Goal: Task Accomplishment & Management: Use online tool/utility

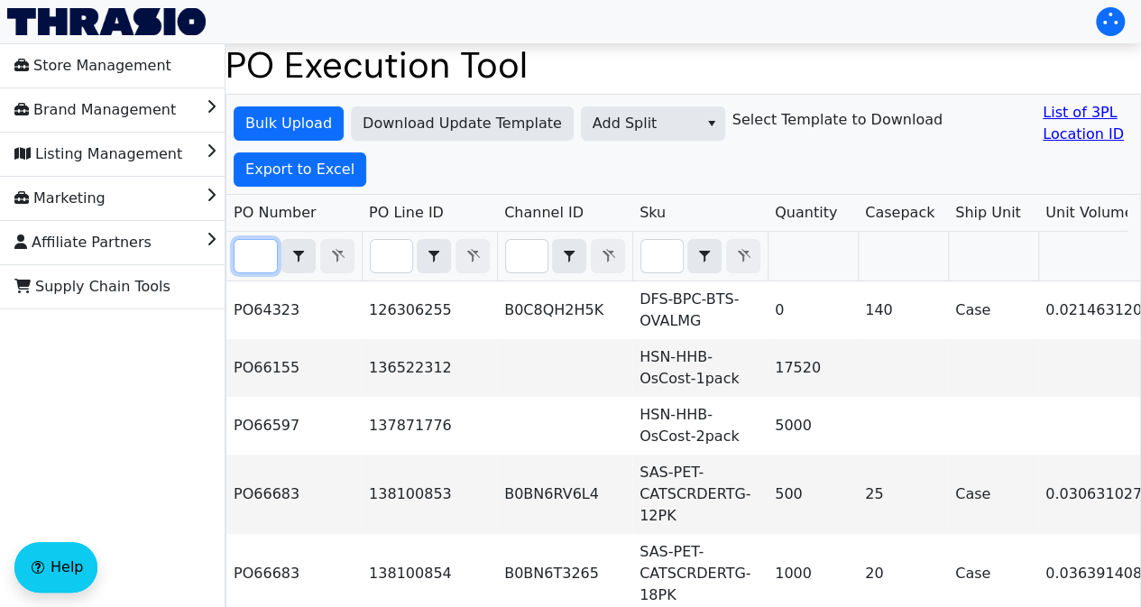
click at [250, 263] on input "Filter" at bounding box center [256, 256] width 42 height 32
paste input "PO67062"
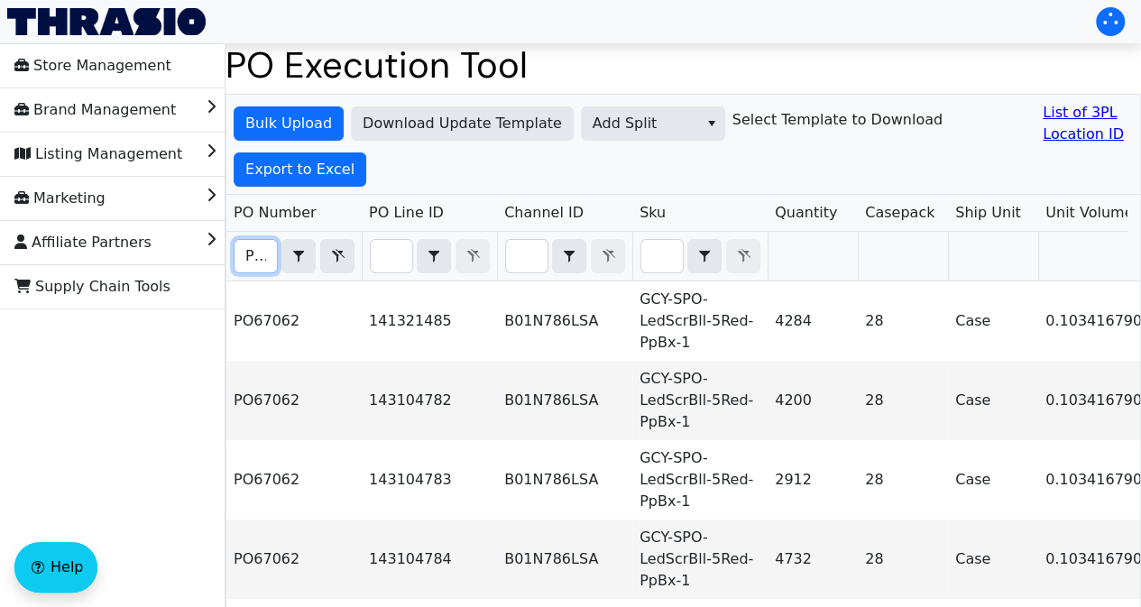
scroll to position [0, 40]
type input "PO67062"
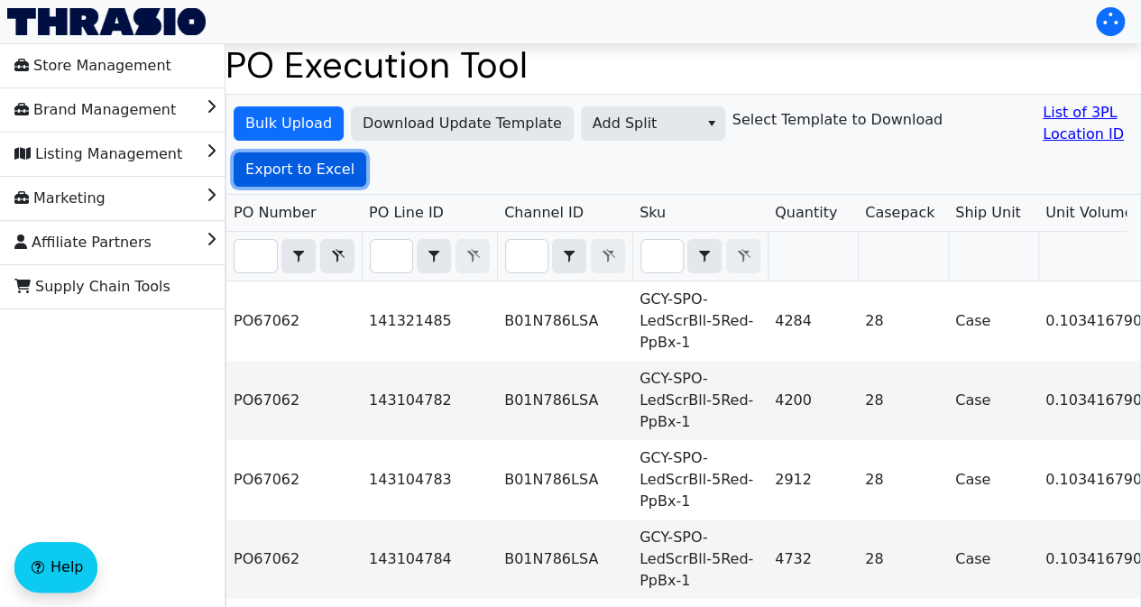
click at [290, 168] on span "Export to Excel" at bounding box center [299, 170] width 109 height 22
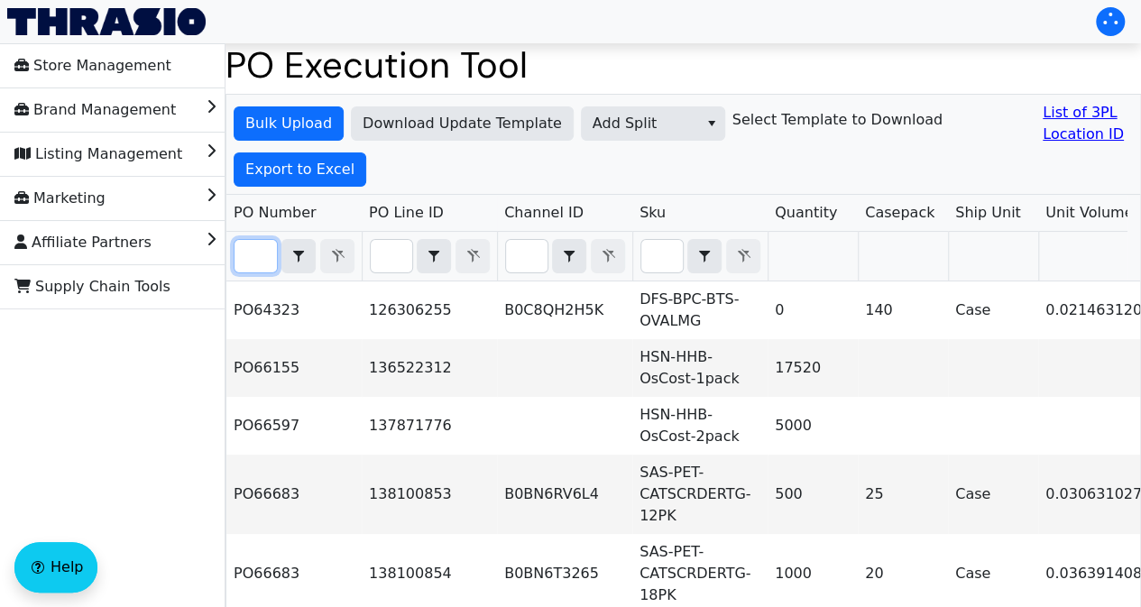
click at [245, 257] on input "Filter" at bounding box center [256, 256] width 42 height 32
paste input "PO67062"
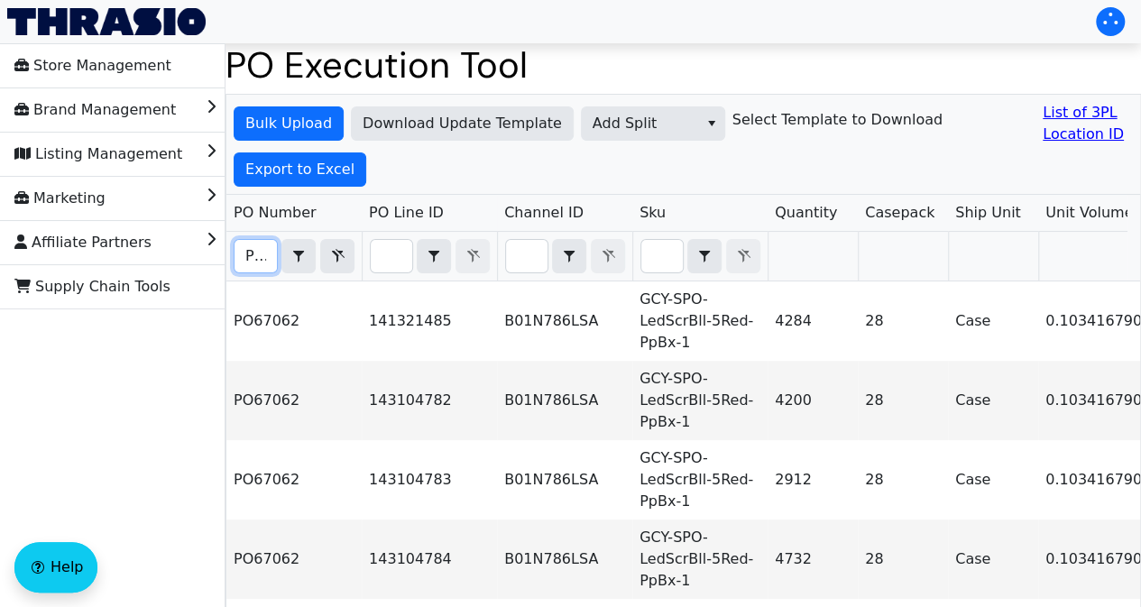
scroll to position [0, 40]
type input "PO67062"
click at [345, 177] on span "Export to Excel" at bounding box center [299, 170] width 109 height 22
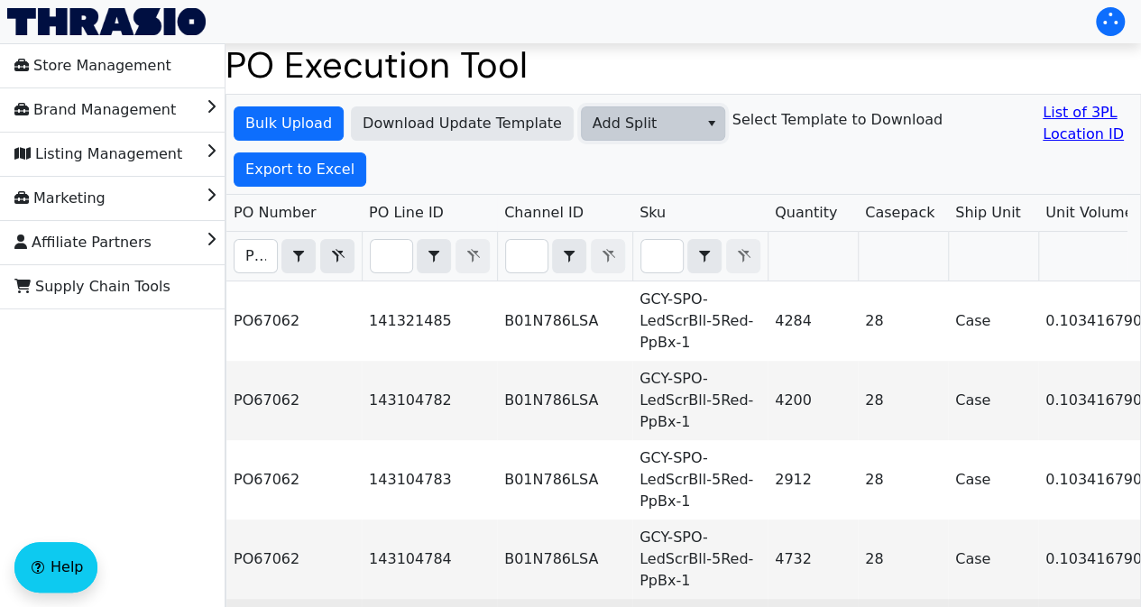
click at [681, 130] on span "Add Split" at bounding box center [640, 123] width 116 height 32
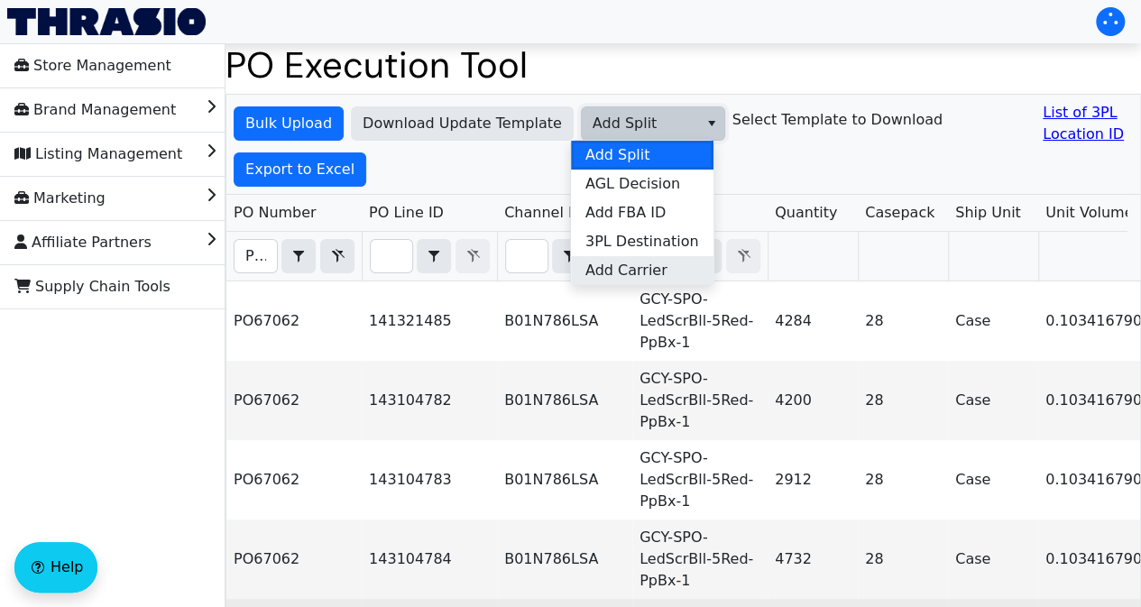
click at [674, 266] on li "Add Carrier" at bounding box center [642, 270] width 143 height 29
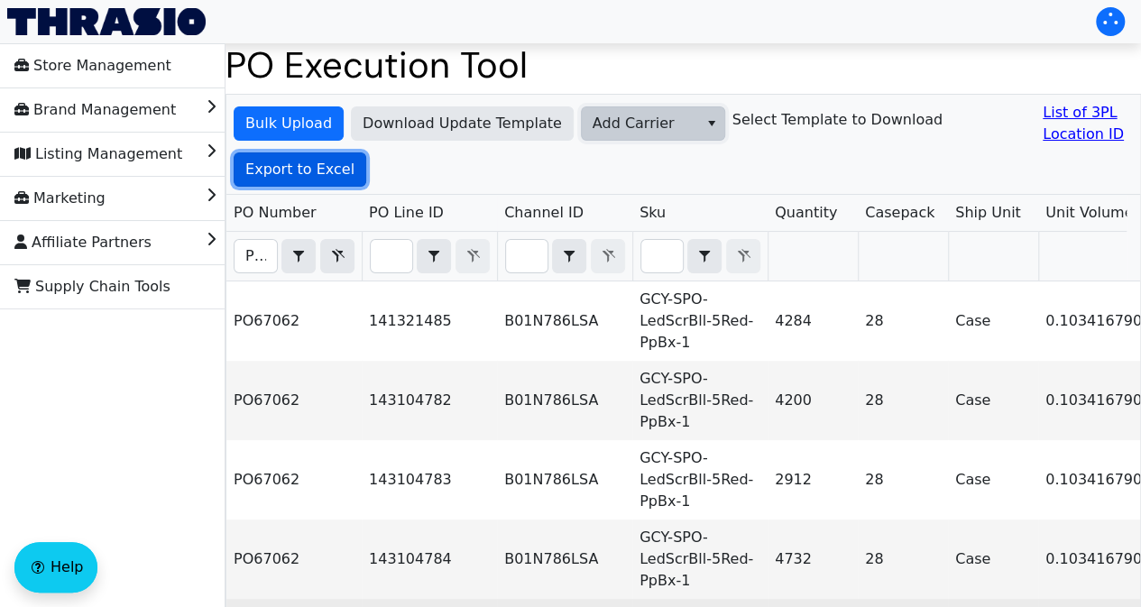
click at [323, 170] on span "Export to Excel" at bounding box center [299, 170] width 109 height 22
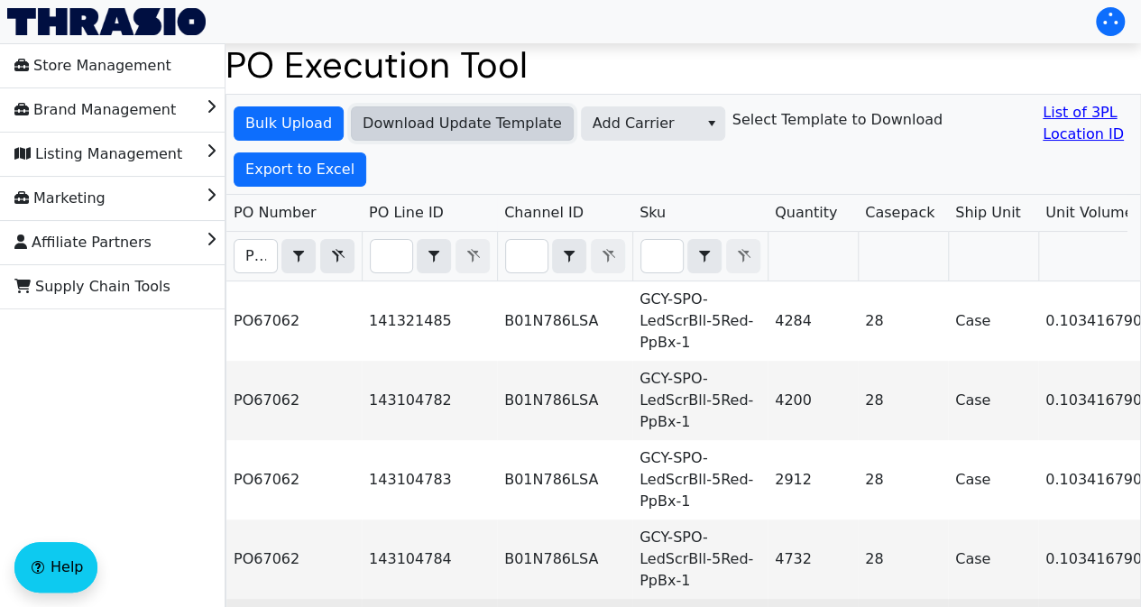
click at [457, 132] on span "Download Update Template" at bounding box center [462, 124] width 199 height 22
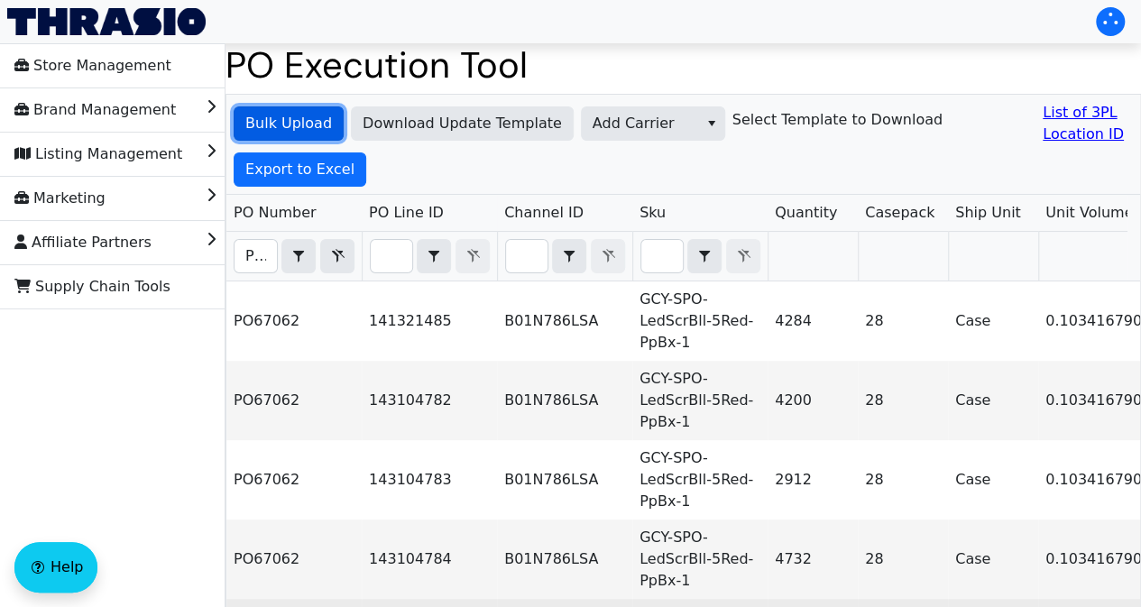
click at [283, 118] on span "Bulk Upload" at bounding box center [288, 124] width 87 height 22
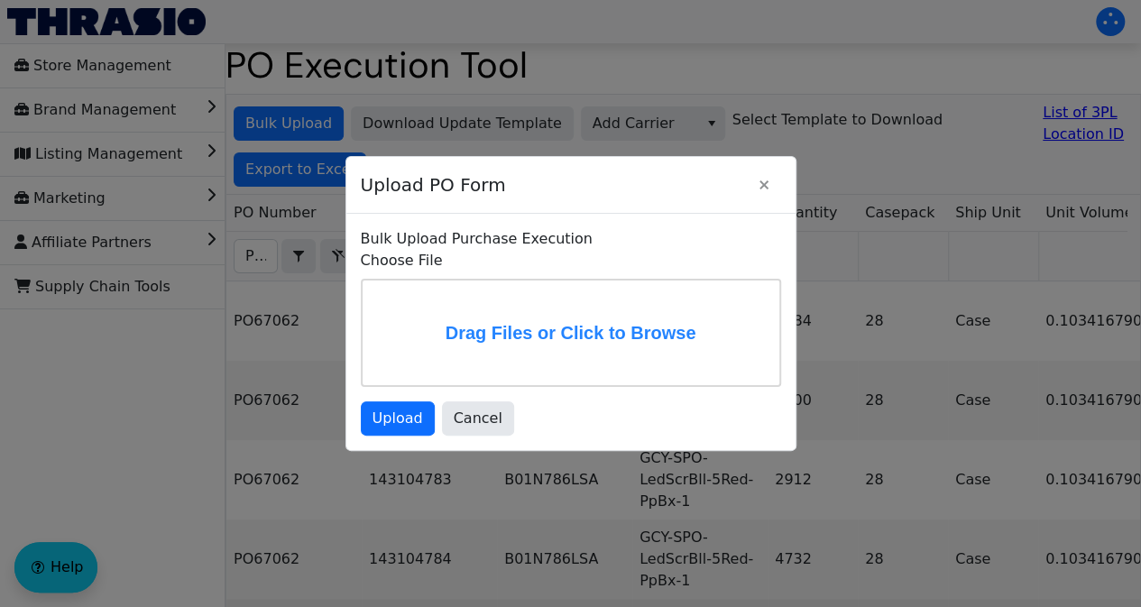
click at [672, 347] on label "Drag Files or Click to Browse" at bounding box center [571, 333] width 417 height 105
click at [0, 0] on input "Drag Files or Click to Browse" at bounding box center [0, 0] width 0 height 0
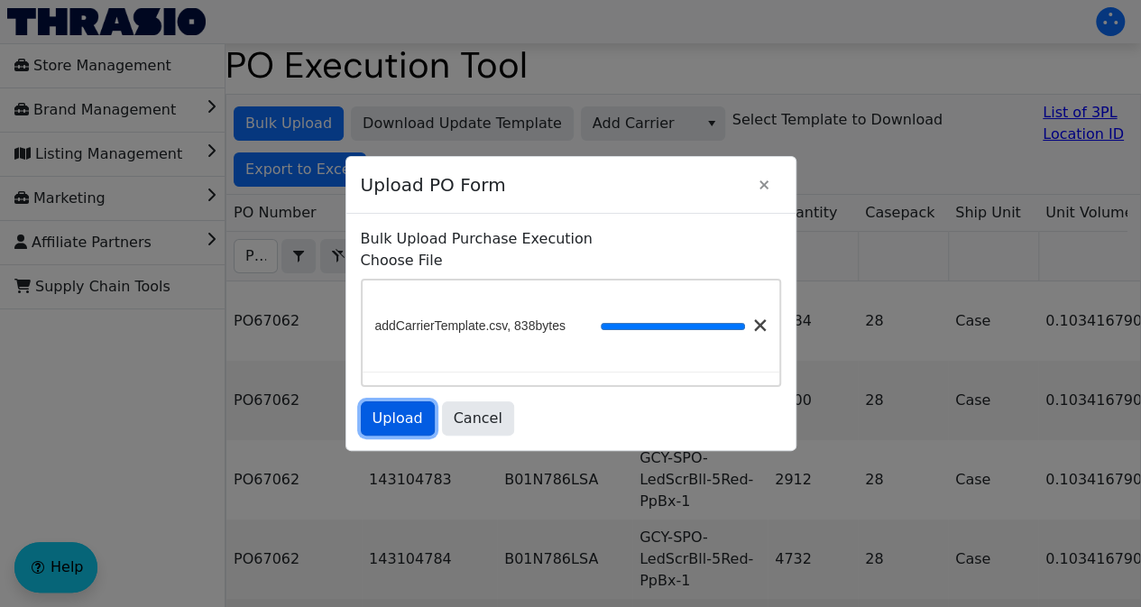
click at [395, 425] on span "Upload" at bounding box center [398, 419] width 51 height 22
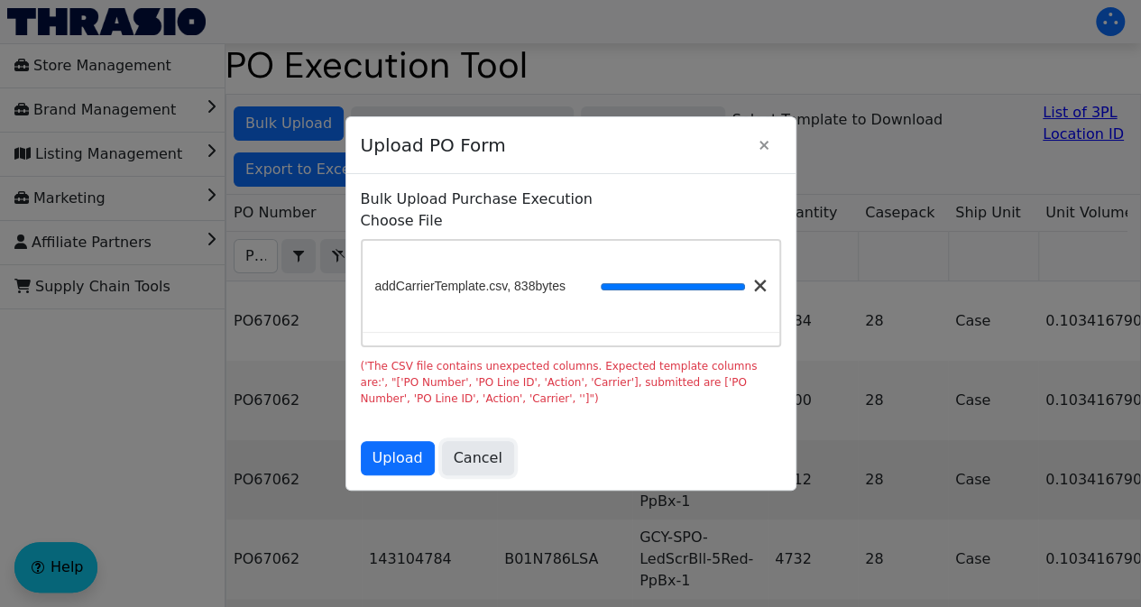
drag, startPoint x: 481, startPoint y: 451, endPoint x: 492, endPoint y: 454, distance: 11.2
click at [483, 453] on span "Cancel" at bounding box center [478, 458] width 49 height 22
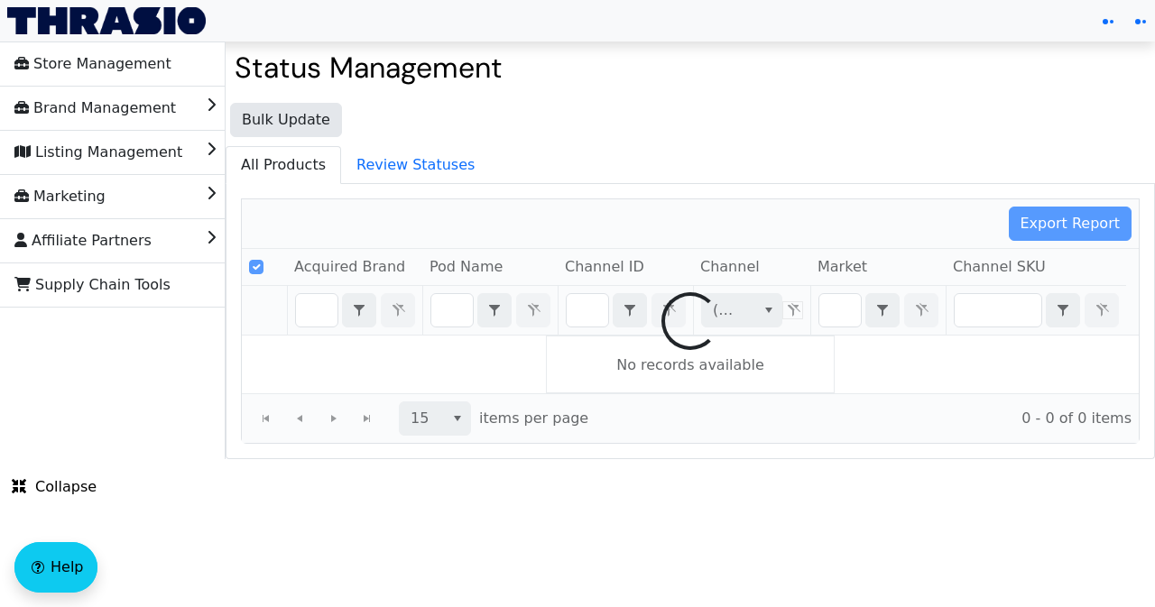
type input "B00TA5ECJQ"
type input "US"
checkbox input "false"
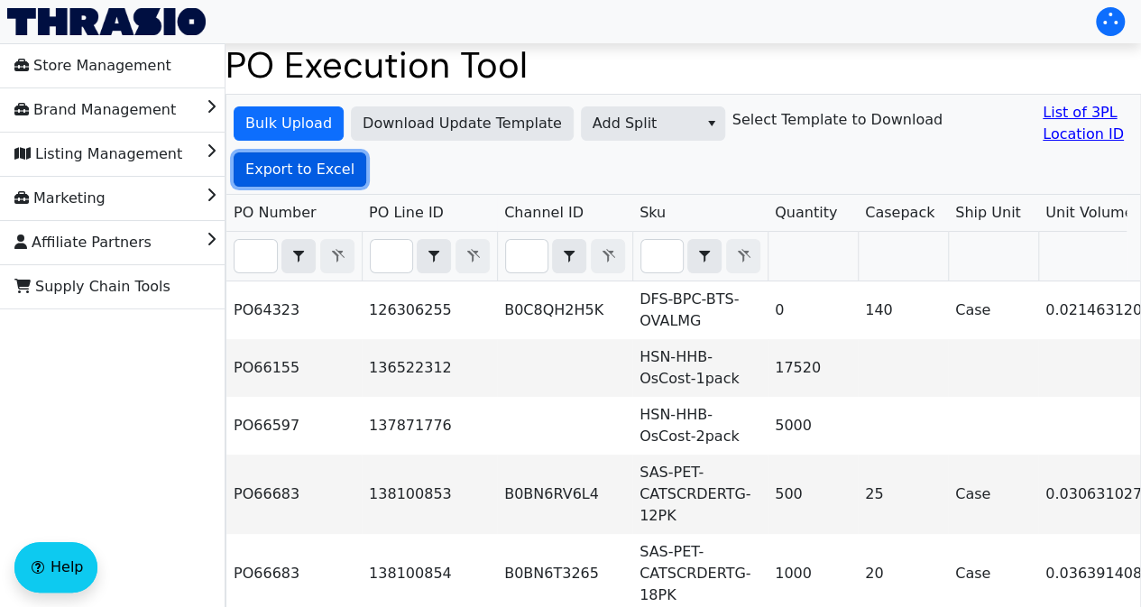
click at [304, 172] on span "Export to Excel" at bounding box center [299, 170] width 109 height 22
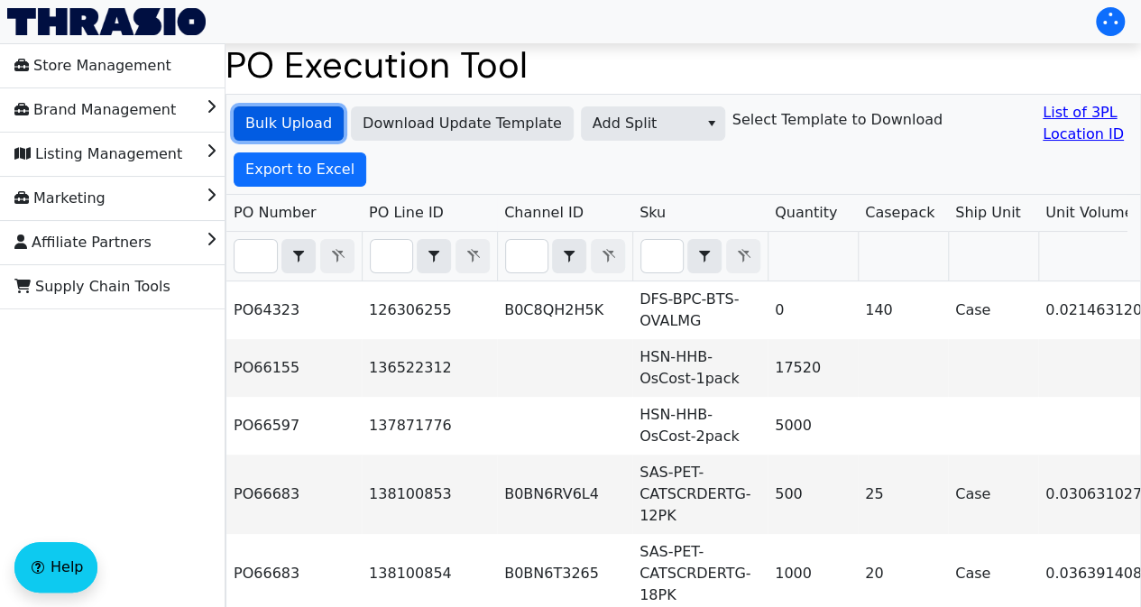
click at [253, 118] on span "Bulk Upload" at bounding box center [288, 124] width 87 height 22
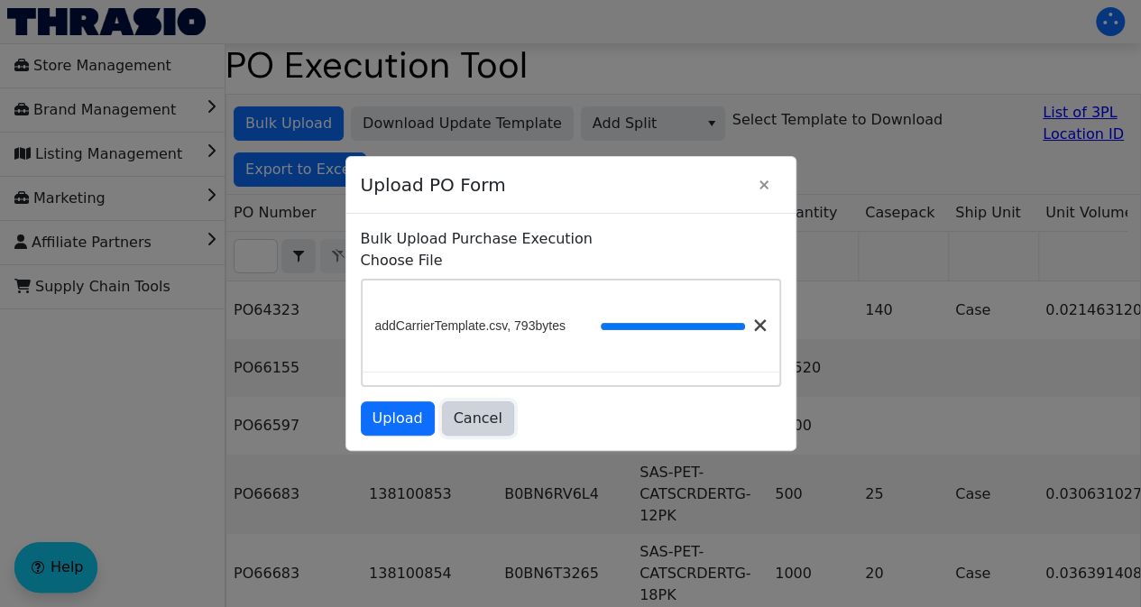
click at [493, 421] on span "Cancel" at bounding box center [478, 419] width 49 height 22
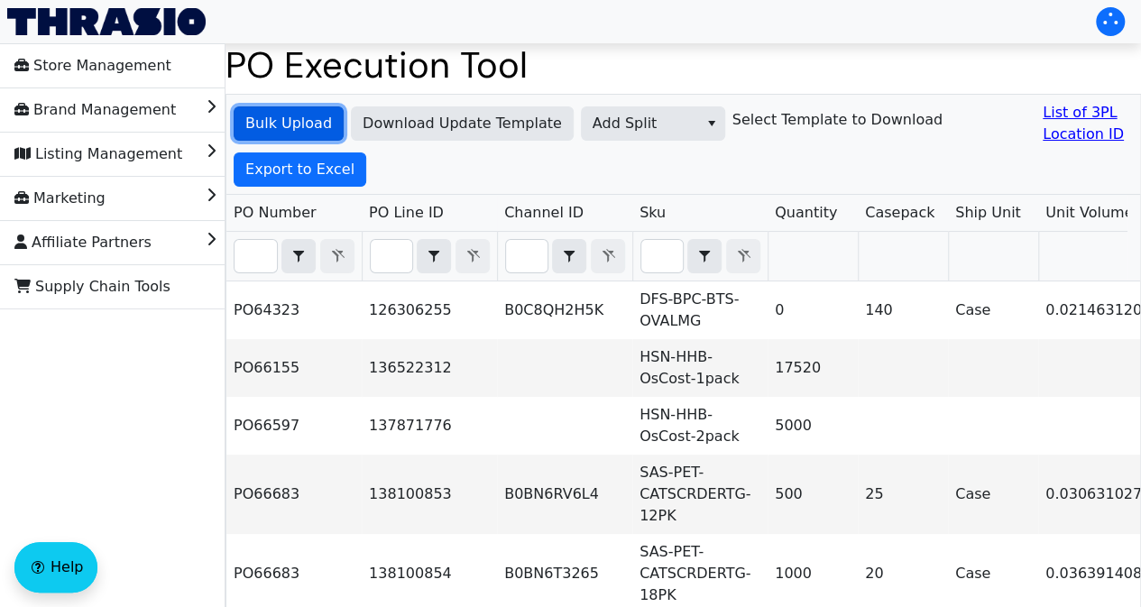
click at [299, 132] on span "Bulk Upload" at bounding box center [288, 124] width 87 height 22
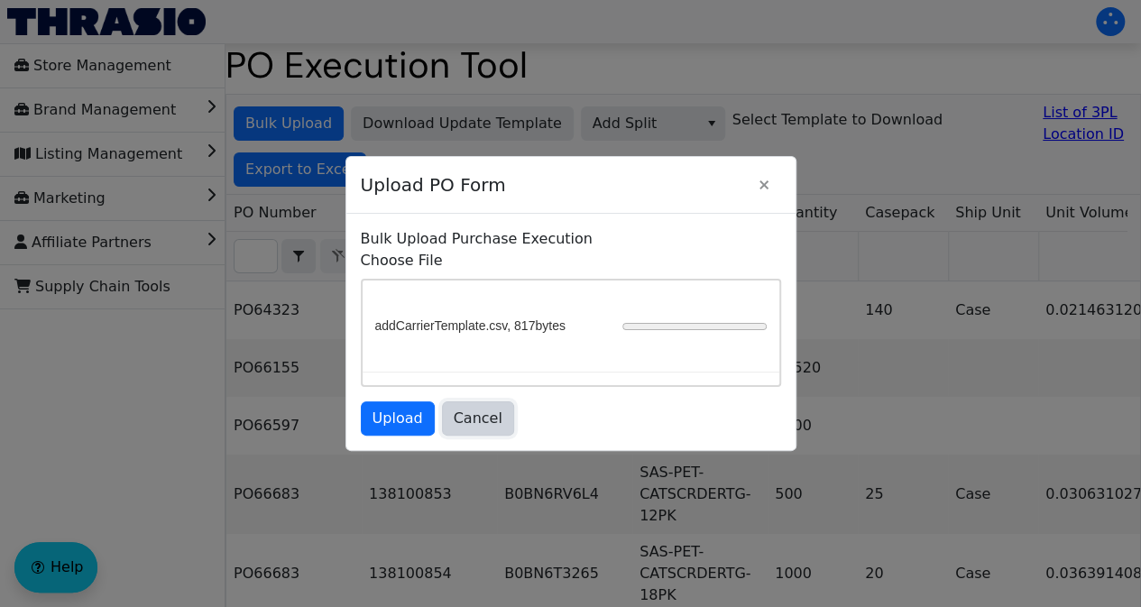
click at [484, 414] on span "Cancel" at bounding box center [478, 419] width 49 height 22
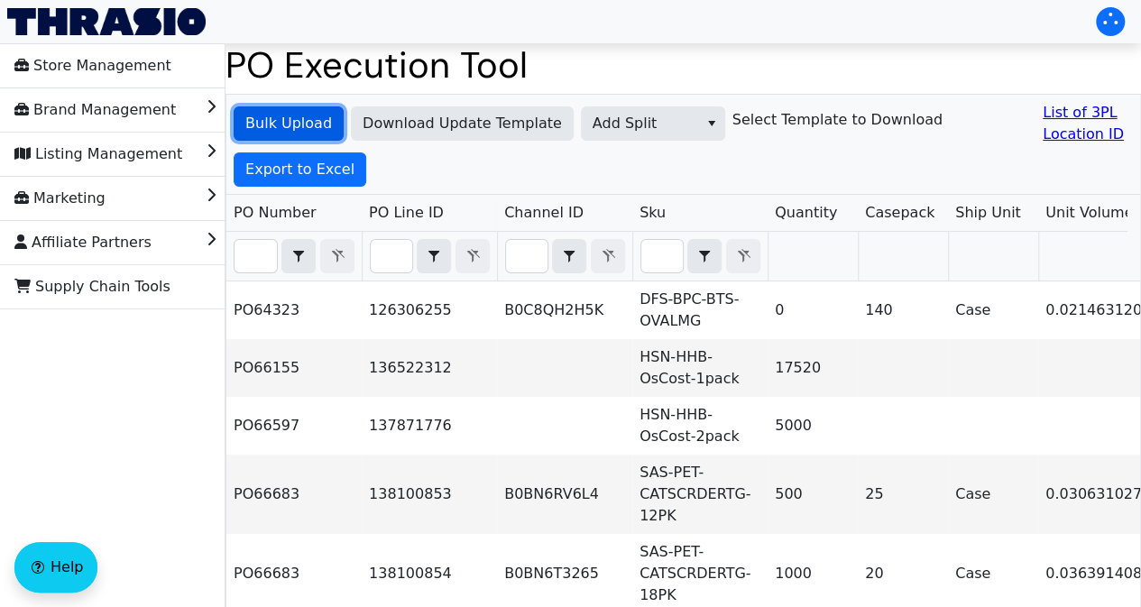
click at [311, 128] on span "Bulk Upload" at bounding box center [288, 124] width 87 height 22
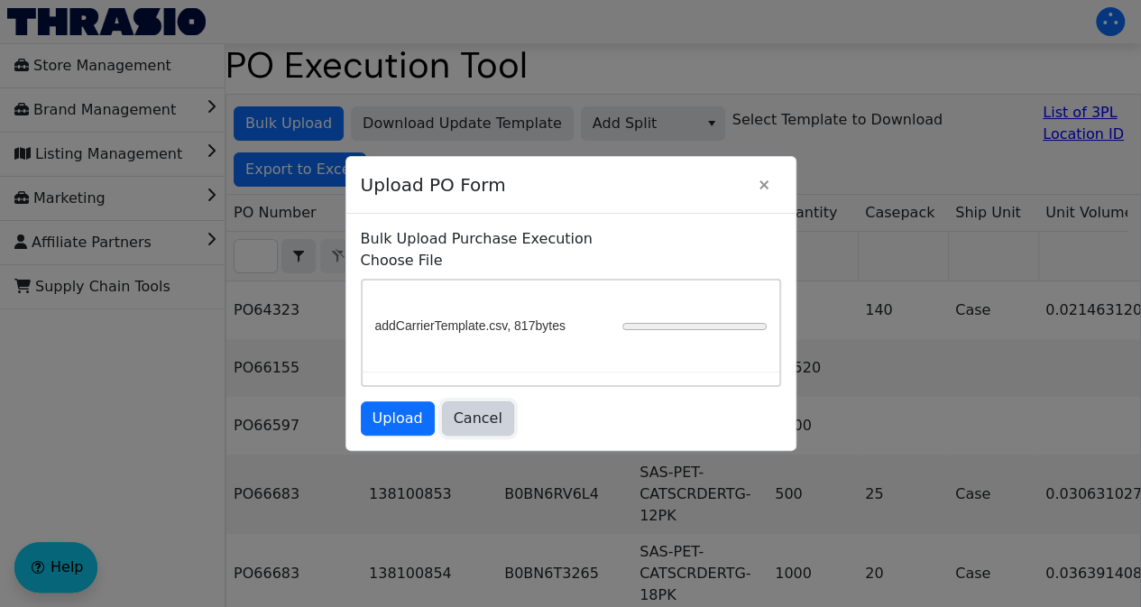
click at [498, 426] on button "Cancel" at bounding box center [478, 418] width 72 height 34
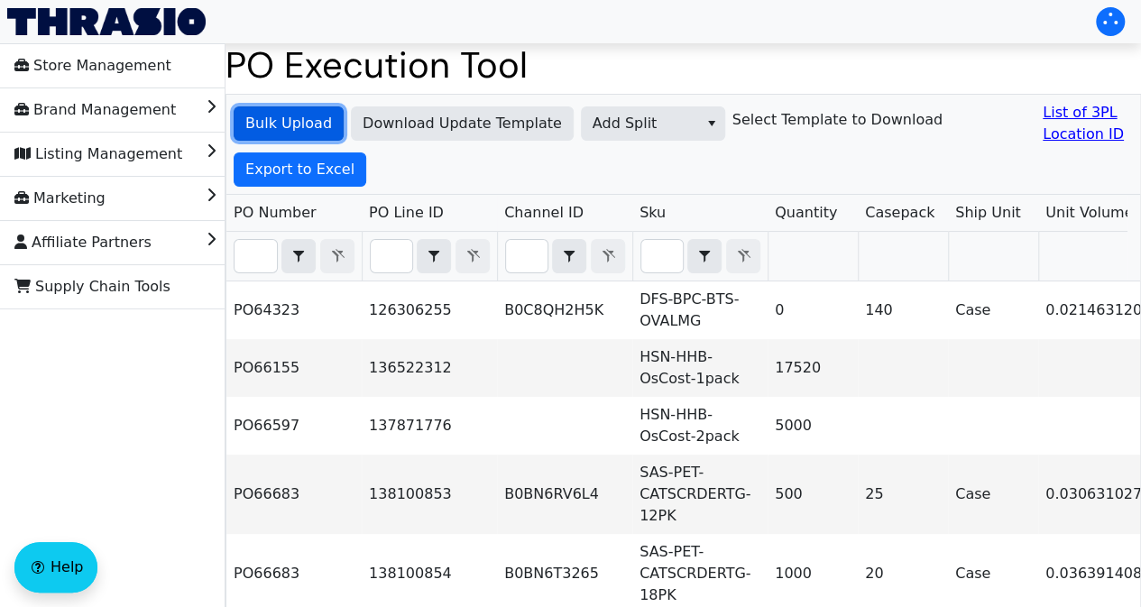
click at [311, 123] on span "Bulk Upload" at bounding box center [288, 124] width 87 height 22
click at [292, 121] on span "Bulk Upload" at bounding box center [288, 124] width 87 height 22
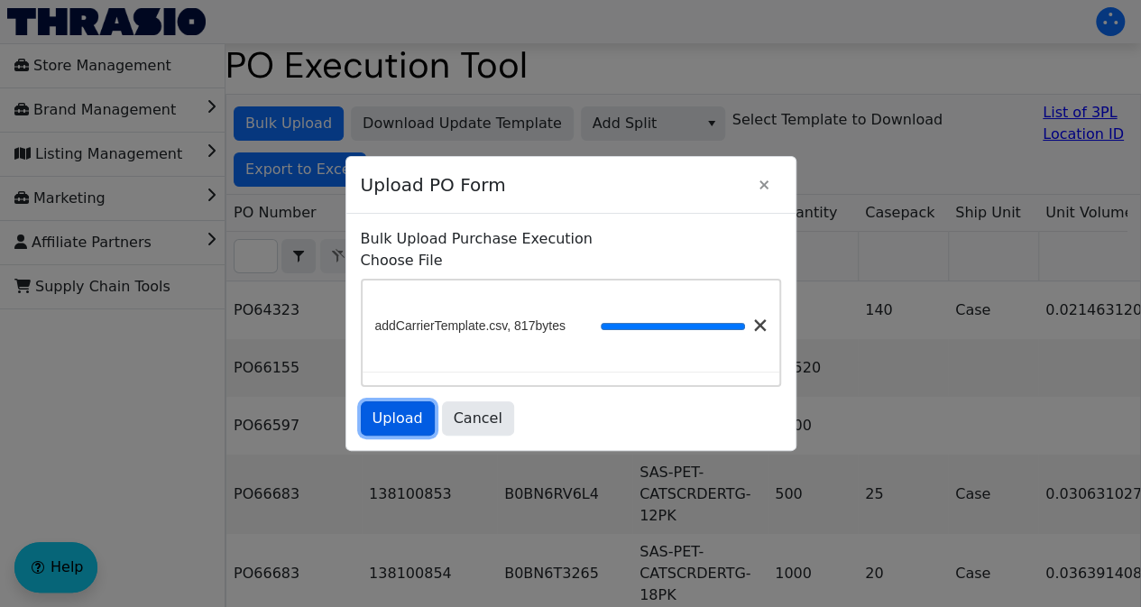
click at [388, 414] on span "Upload" at bounding box center [398, 419] width 51 height 22
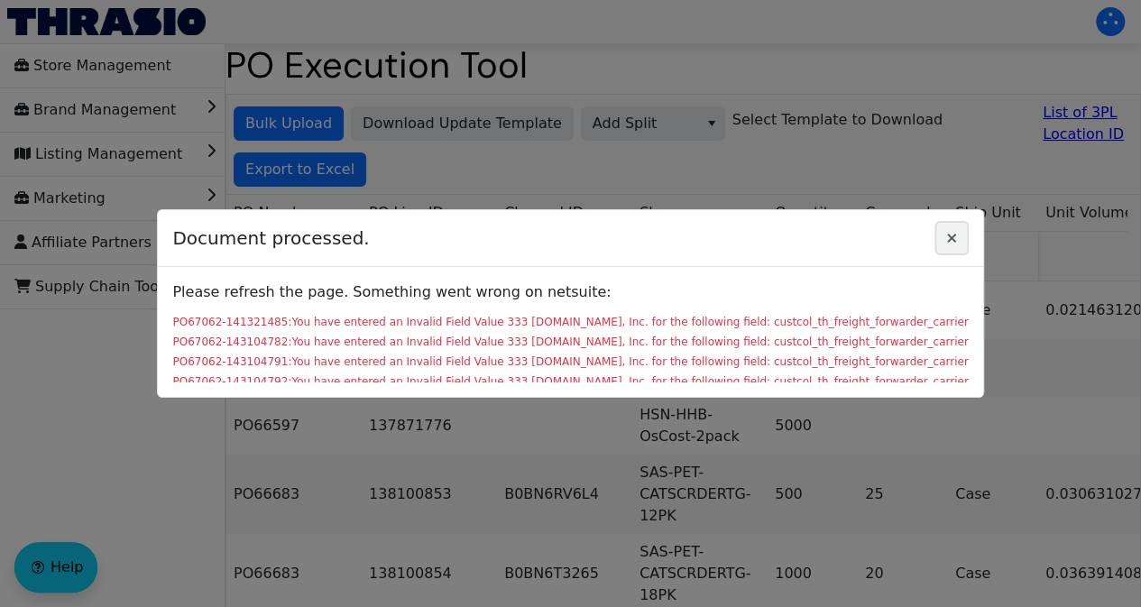
click at [947, 237] on icon "Close" at bounding box center [951, 238] width 9 height 9
click at [941, 237] on icon "Close" at bounding box center [952, 238] width 22 height 14
click at [796, 175] on div at bounding box center [570, 303] width 1141 height 607
click at [947, 239] on icon "Close" at bounding box center [951, 238] width 9 height 9
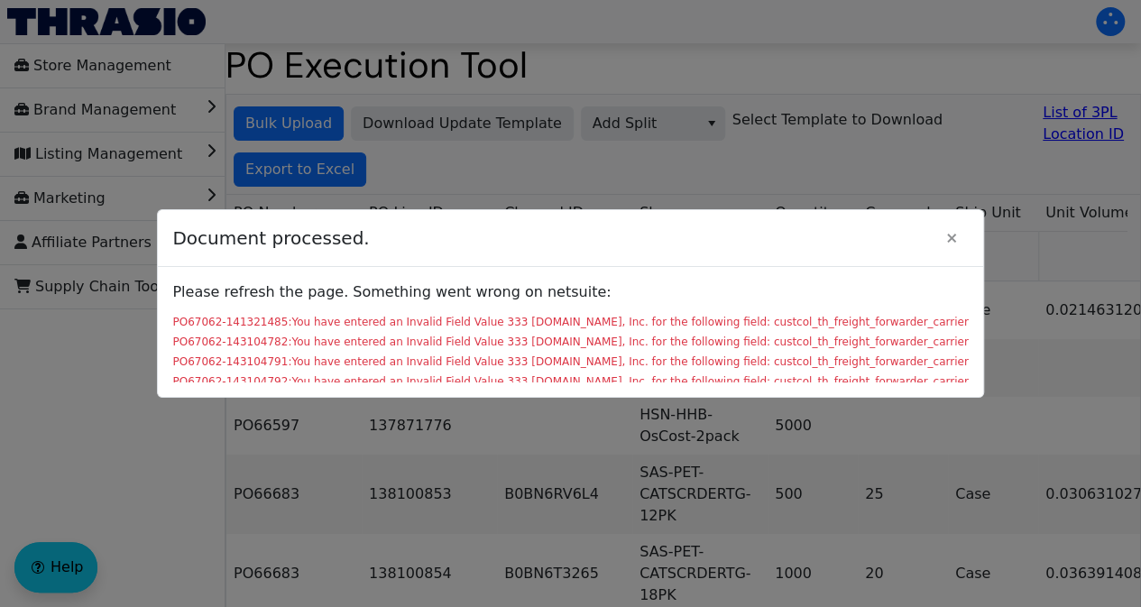
click at [111, 465] on div at bounding box center [570, 303] width 1141 height 607
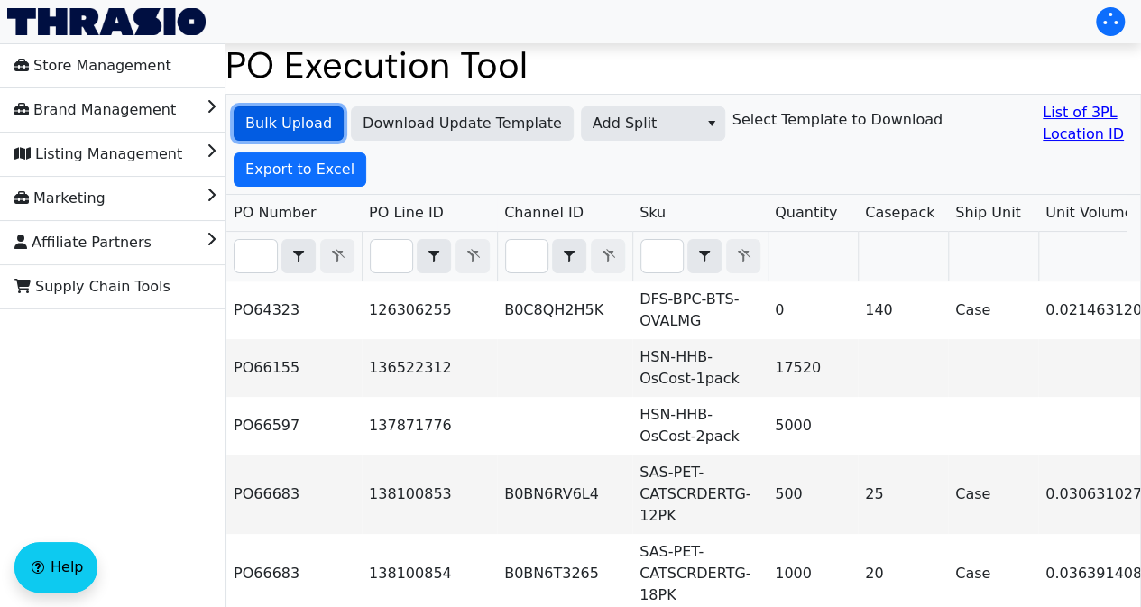
click at [286, 127] on span "Bulk Upload" at bounding box center [288, 124] width 87 height 22
click at [257, 240] on input "Filter" at bounding box center [256, 256] width 42 height 32
paste input "PO67062"
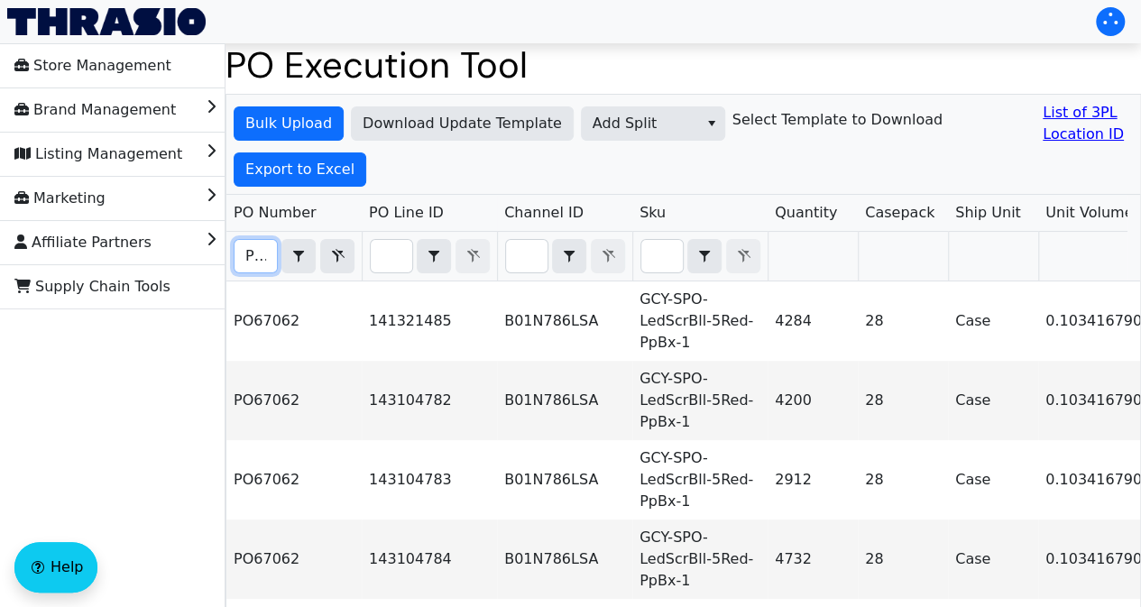
scroll to position [0, 40]
type input "PO67062"
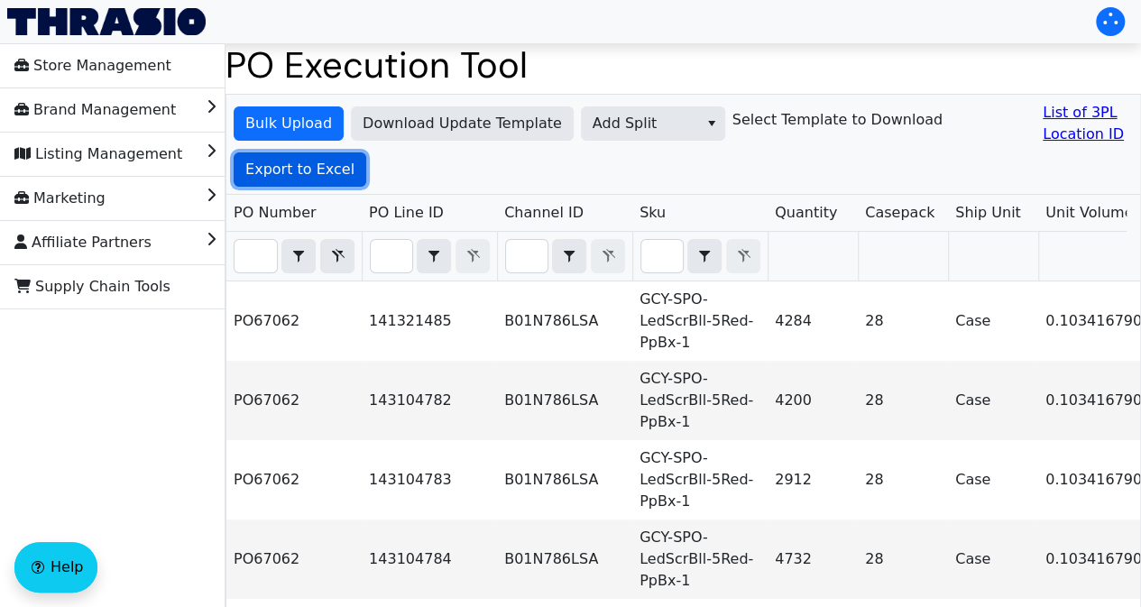
scroll to position [0, 0]
click at [301, 166] on span "Export to Excel" at bounding box center [299, 170] width 109 height 22
